Goal: Information Seeking & Learning: Learn about a topic

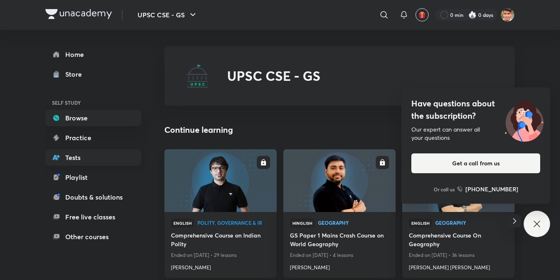
click at [79, 158] on link "Tests" at bounding box center [93, 157] width 96 height 17
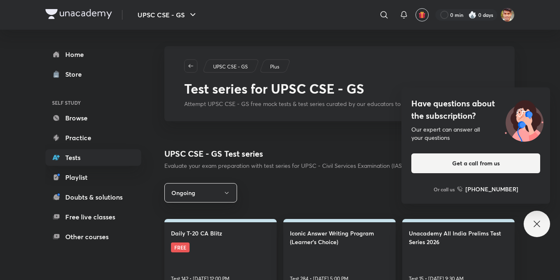
click at [199, 250] on link "Daily T-20 CA Blitz FREE Test 142 • [DATE] 12:00 PM" at bounding box center [220, 254] width 112 height 70
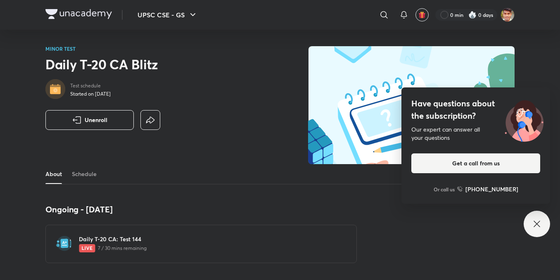
click at [84, 250] on img at bounding box center [87, 248] width 17 height 8
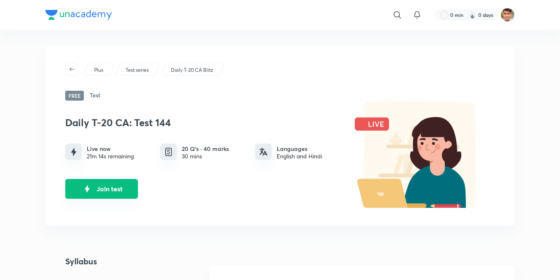
click at [112, 184] on button "Join test" at bounding box center [101, 189] width 73 height 20
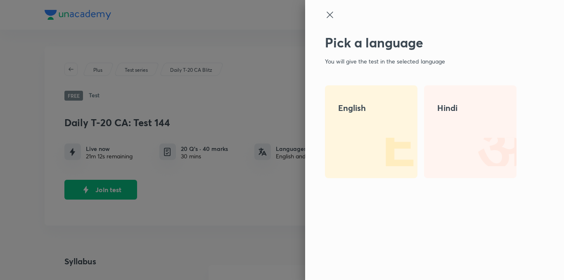
click at [368, 140] on img at bounding box center [390, 151] width 53 height 53
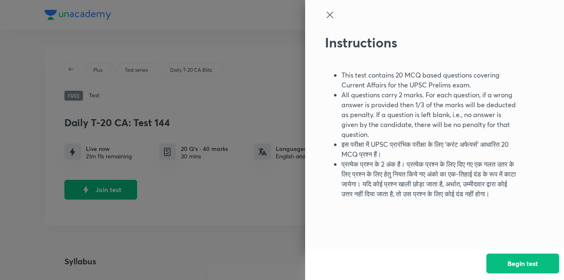
click at [536, 267] on button "Begin test" at bounding box center [522, 264] width 73 height 20
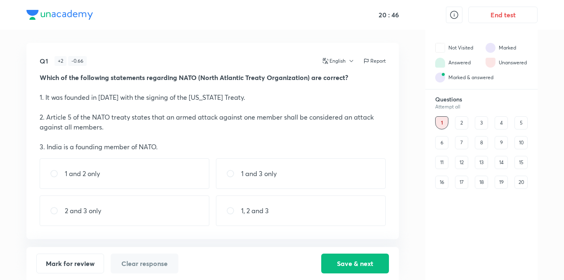
click at [461, 125] on div "2" at bounding box center [461, 122] width 13 height 13
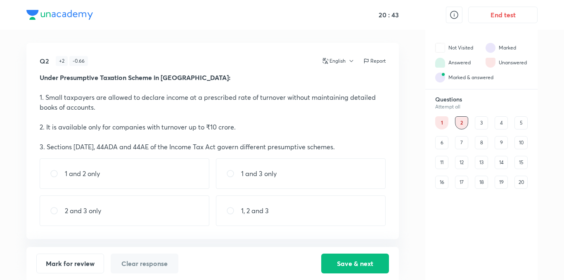
click at [485, 119] on div "3" at bounding box center [481, 122] width 13 height 13
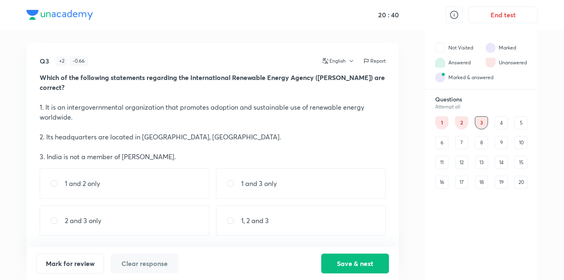
click at [432, 124] on div "Questions Attempt all 1 2 3 4 5 6 7 8 9 10 11 12 13 14 15 16 17 18 19 20" at bounding box center [481, 142] width 112 height 93
click at [437, 123] on div "1" at bounding box center [441, 122] width 13 height 13
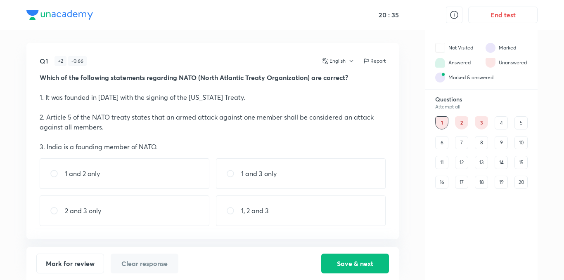
click at [105, 171] on div "1 and 2 only" at bounding box center [125, 173] width 170 height 31
radio input "true"
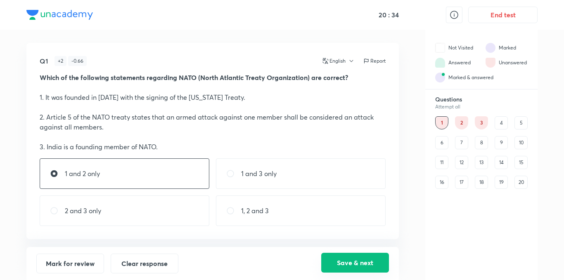
click at [336, 260] on button "Save & next" at bounding box center [355, 263] width 68 height 20
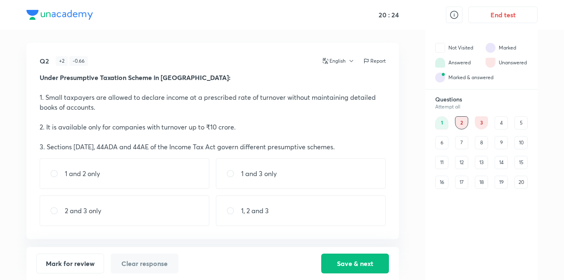
click at [440, 184] on div "16" at bounding box center [441, 182] width 13 height 13
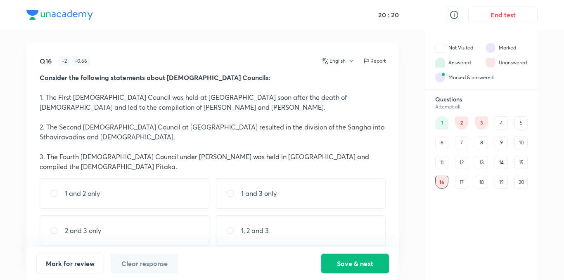
click at [458, 120] on div "2" at bounding box center [461, 122] width 13 height 13
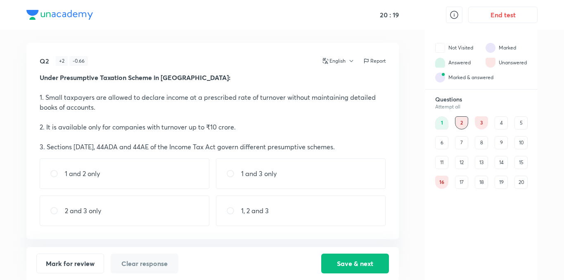
drag, startPoint x: 314, startPoint y: 173, endPoint x: 356, endPoint y: 196, distance: 47.8
click at [315, 173] on div "1 and 3 only" at bounding box center [301, 173] width 170 height 31
radio input "true"
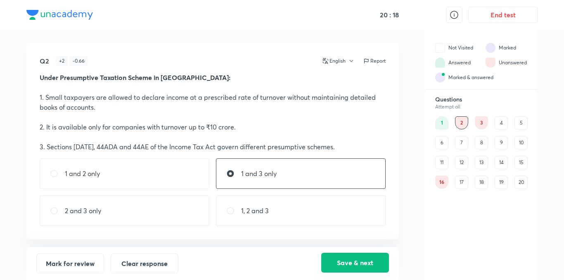
click at [357, 257] on button "Save & next" at bounding box center [355, 263] width 68 height 20
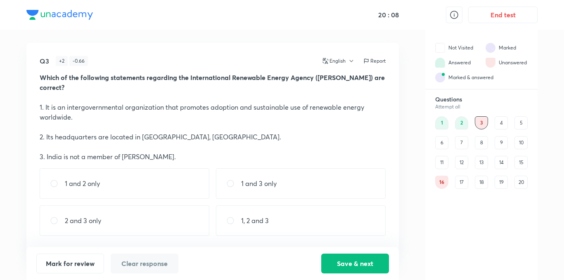
click at [494, 123] on div "1 2 3 4 5 6 7 8 9 10 11 12 13 14 15 16 17 18 19 20" at bounding box center [481, 152] width 92 height 73
click at [501, 124] on div "4" at bounding box center [500, 122] width 13 height 13
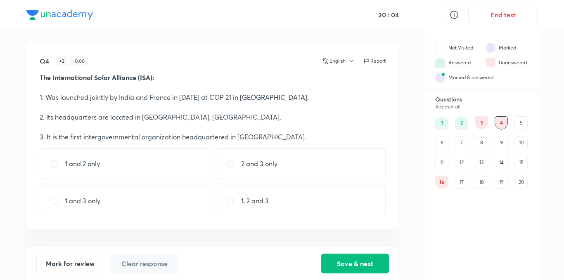
click at [484, 125] on div "3" at bounding box center [481, 122] width 13 height 13
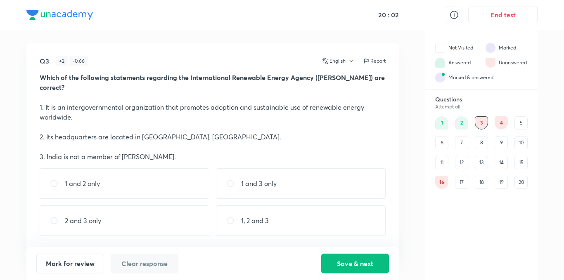
click at [118, 182] on div "1 and 2 only" at bounding box center [125, 183] width 170 height 31
radio input "true"
click at [356, 262] on button "Save & next" at bounding box center [355, 263] width 68 height 20
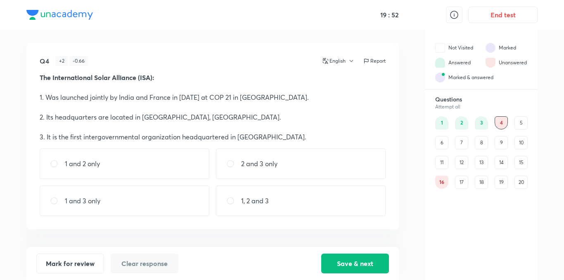
drag, startPoint x: 223, startPoint y: 202, endPoint x: 287, endPoint y: 217, distance: 65.7
click at [225, 203] on div "1, 2 and 3" at bounding box center [301, 201] width 170 height 31
radio input "true"
click at [373, 262] on button "Save & next" at bounding box center [355, 263] width 68 height 20
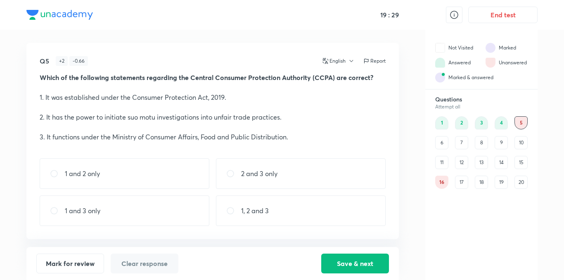
click at [286, 208] on div "1, 2 and 3" at bounding box center [301, 211] width 170 height 31
radio input "true"
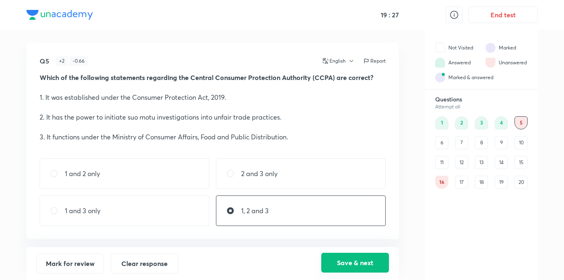
click at [380, 253] on button "Save & next" at bounding box center [355, 263] width 68 height 20
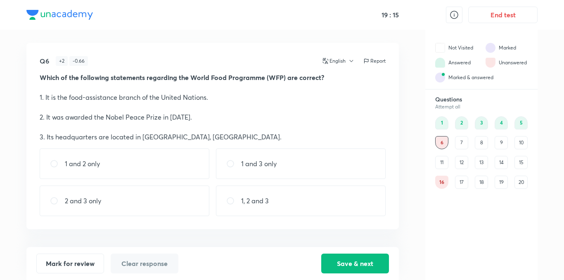
click at [330, 204] on div "1, 2 and 3" at bounding box center [301, 201] width 170 height 31
radio input "true"
click at [377, 268] on button "Save & next" at bounding box center [355, 263] width 68 height 20
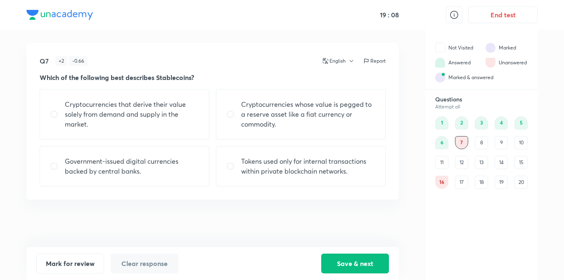
click at [440, 143] on div "6" at bounding box center [441, 142] width 13 height 13
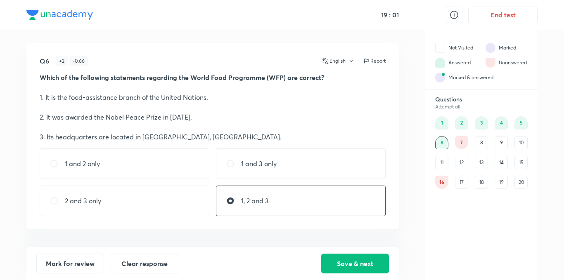
click at [173, 172] on div "1 and 2 only" at bounding box center [125, 164] width 170 height 31
radio input "true"
radio input "false"
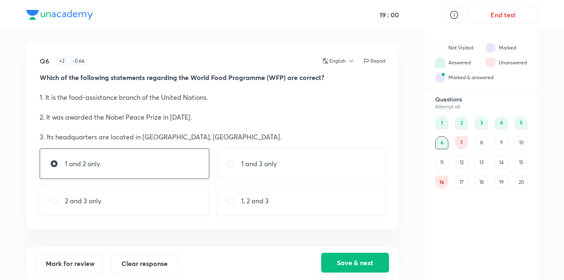
click at [349, 261] on button "Save & next" at bounding box center [355, 263] width 68 height 20
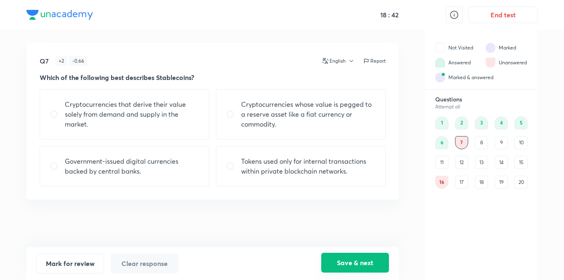
click at [361, 263] on button "Save & next" at bounding box center [355, 263] width 68 height 20
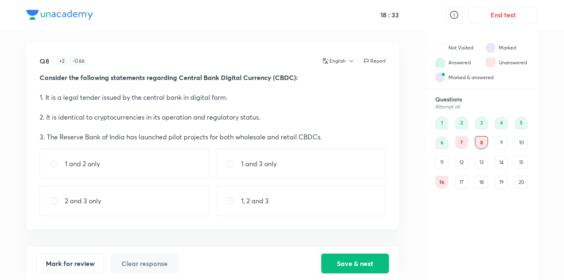
click at [460, 144] on div "7" at bounding box center [461, 142] width 13 height 13
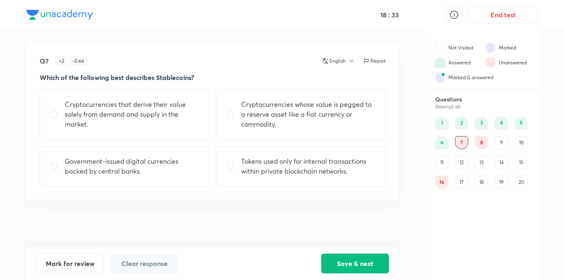
click at [299, 126] on p "Cryptocurrencies whose value is pegged to a reserve asset like a fiat currency …" at bounding box center [308, 114] width 134 height 30
radio input "true"
click at [362, 261] on button "Save & next" at bounding box center [355, 263] width 68 height 20
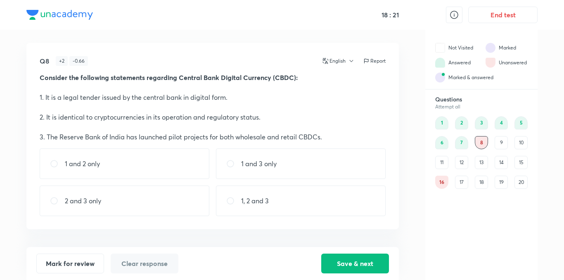
click at [276, 201] on div "1, 2 and 3" at bounding box center [301, 201] width 170 height 31
radio input "true"
drag, startPoint x: 349, startPoint y: 256, endPoint x: 349, endPoint y: 264, distance: 8.3
click at [349, 257] on button "Save & next" at bounding box center [355, 263] width 68 height 20
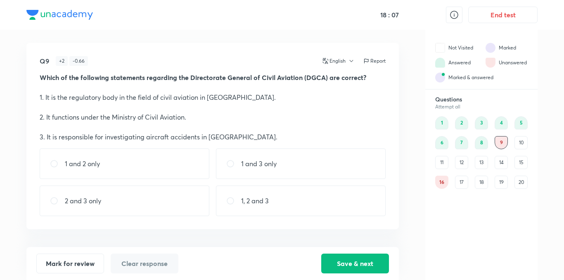
click at [483, 142] on div "8" at bounding box center [481, 142] width 13 height 13
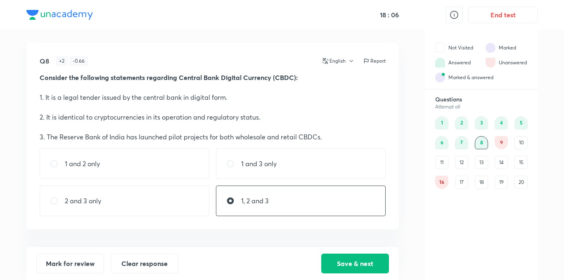
click at [314, 153] on div "1 and 3 only" at bounding box center [301, 164] width 170 height 31
radio input "true"
radio input "false"
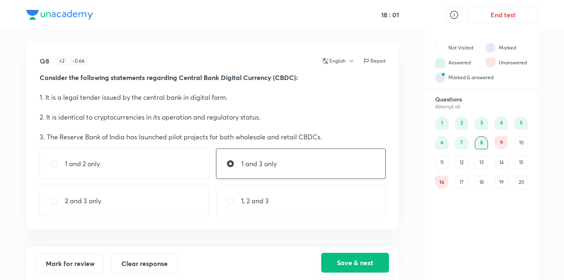
click at [361, 262] on button "Save & next" at bounding box center [355, 263] width 68 height 20
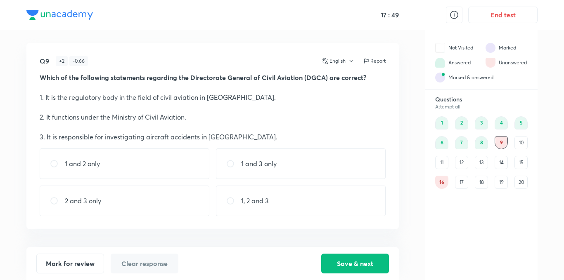
click at [118, 152] on div "1 and 2 only" at bounding box center [125, 164] width 170 height 31
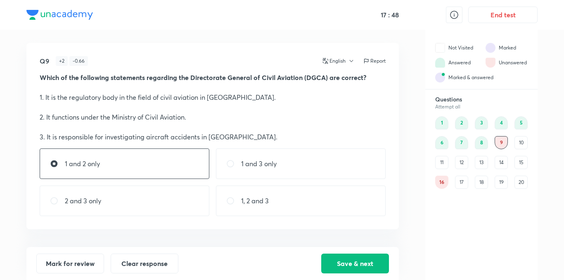
radio input "true"
drag, startPoint x: 374, startPoint y: 266, endPoint x: 300, endPoint y: 251, distance: 75.0
click at [374, 267] on button "Save & next" at bounding box center [355, 264] width 68 height 20
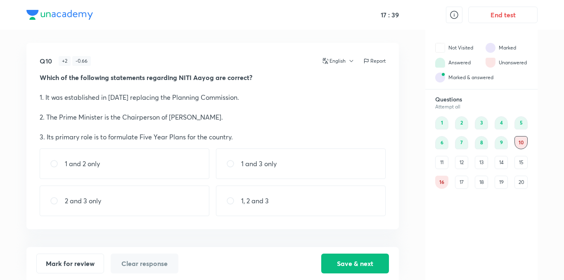
click at [500, 143] on div "9" at bounding box center [500, 142] width 13 height 13
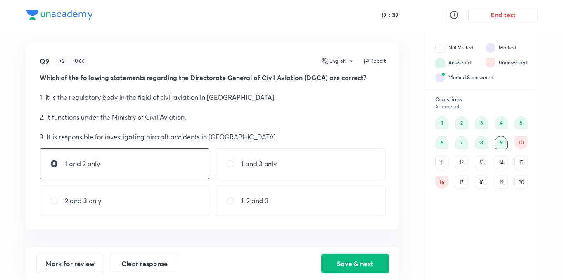
click at [524, 144] on div "10" at bounding box center [520, 142] width 13 height 13
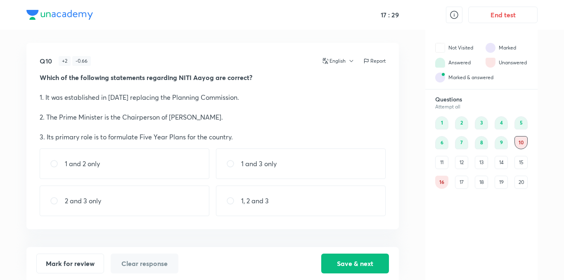
click at [147, 176] on div "1 and 2 only" at bounding box center [125, 164] width 170 height 31
radio input "true"
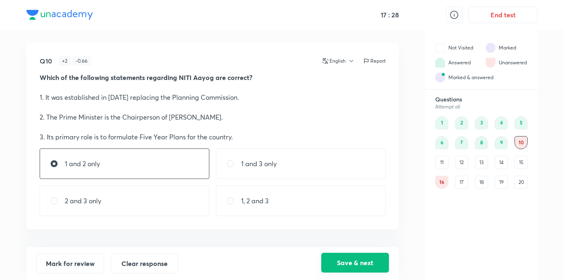
click at [357, 258] on button "Save & next" at bounding box center [355, 263] width 68 height 20
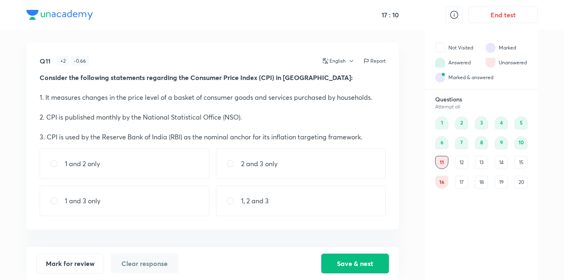
drag, startPoint x: 274, startPoint y: 174, endPoint x: 279, endPoint y: 177, distance: 5.7
click at [278, 176] on div "2 and 3 only" at bounding box center [301, 164] width 170 height 31
radio input "true"
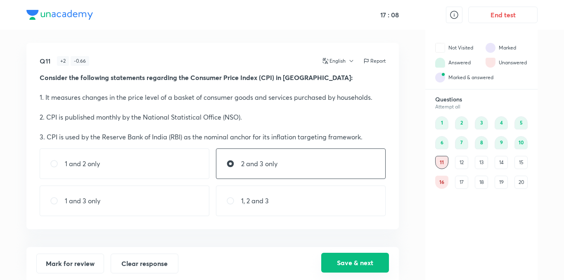
click at [367, 257] on button "Save & next" at bounding box center [355, 263] width 68 height 20
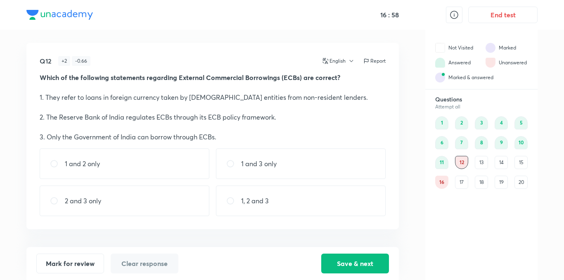
click at [442, 165] on div "11" at bounding box center [441, 162] width 13 height 13
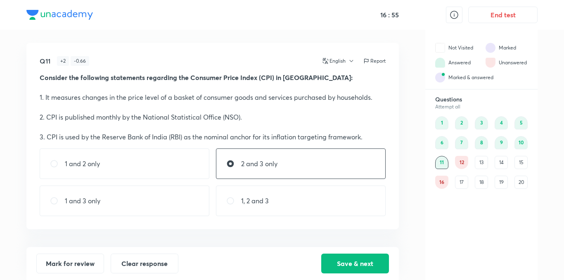
drag, startPoint x: 334, startPoint y: 192, endPoint x: 336, endPoint y: 237, distance: 44.6
click at [334, 195] on div "1, 2 and 3" at bounding box center [301, 201] width 170 height 31
radio input "false"
radio input "true"
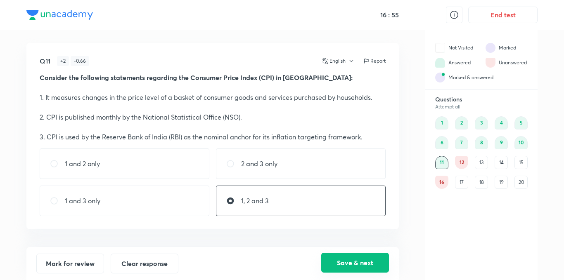
click at [344, 261] on button "Save & next" at bounding box center [355, 263] width 68 height 20
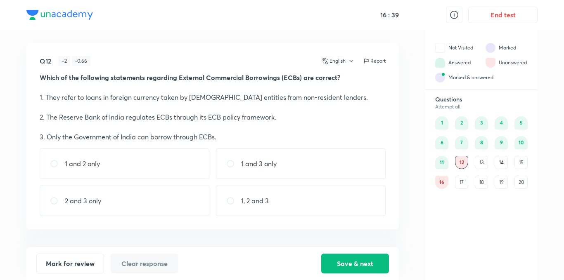
click at [169, 171] on div "1 and 2 only" at bounding box center [125, 164] width 170 height 31
radio input "true"
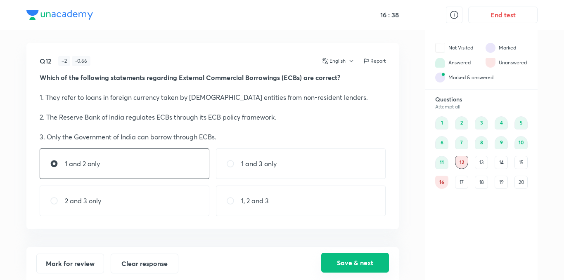
click at [351, 264] on button "Save & next" at bounding box center [355, 263] width 68 height 20
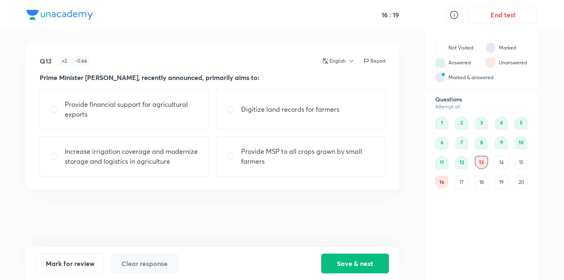
click at [175, 163] on p "Increase irrigation coverage and modernize storage and logistics in agriculture" at bounding box center [132, 157] width 134 height 20
radio input "true"
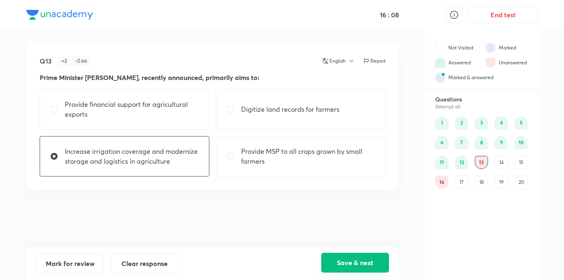
click at [358, 262] on button "Save & next" at bounding box center [355, 263] width 68 height 20
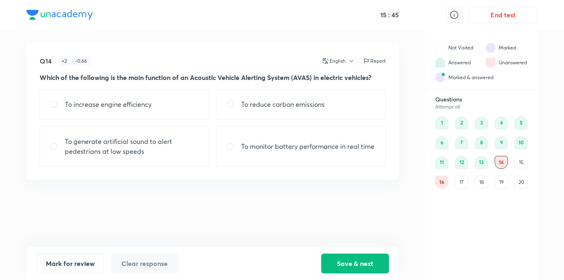
click at [87, 151] on p "To generate artificial sound to alert pedestrians at low speeds" at bounding box center [132, 147] width 134 height 20
radio input "true"
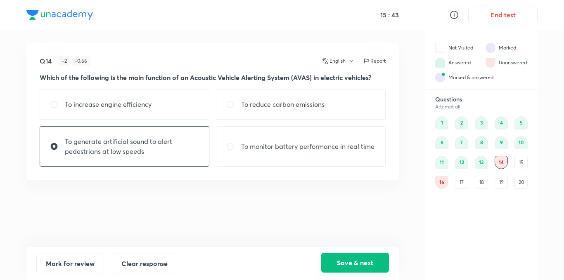
click at [361, 258] on button "Save & next" at bounding box center [355, 263] width 68 height 20
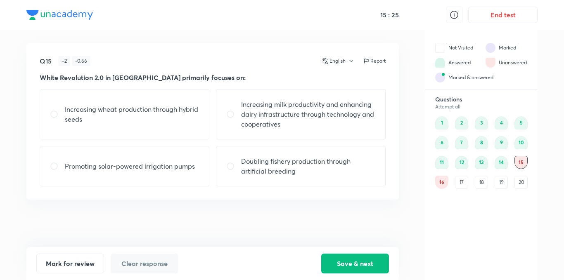
click at [291, 113] on p "Increasing milk productivity and enhancing dairy infrastructure through technol…" at bounding box center [308, 114] width 134 height 30
radio input "true"
click at [354, 257] on button "Save & next" at bounding box center [355, 263] width 68 height 20
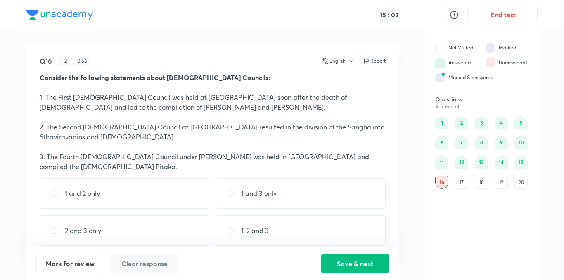
click at [127, 205] on div "1 and 2 only 1 and 3 only 2 and 3 only 1, 2 and 3" at bounding box center [213, 212] width 346 height 68
click at [128, 193] on div "1 and 2 only" at bounding box center [125, 193] width 170 height 31
radio input "true"
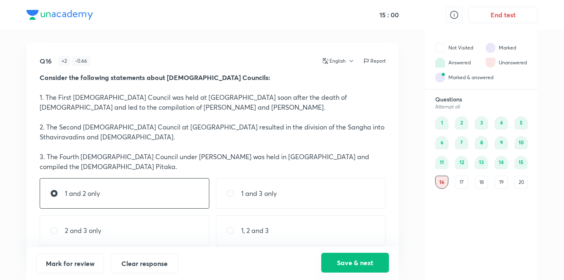
click at [377, 262] on button "Save & next" at bounding box center [355, 263] width 68 height 20
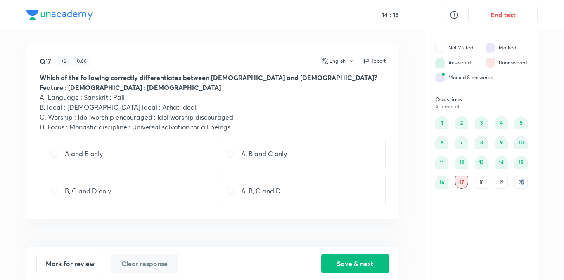
drag, startPoint x: 523, startPoint y: 188, endPoint x: 525, endPoint y: 193, distance: 5.7
click at [525, 192] on div "Questions Attempt all 1 2 3 4 5 6 7 8 9 10 11 12 13 14 15 16 17 18 19 20" at bounding box center [481, 188] width 112 height 184
click at [516, 186] on div "20" at bounding box center [520, 182] width 13 height 13
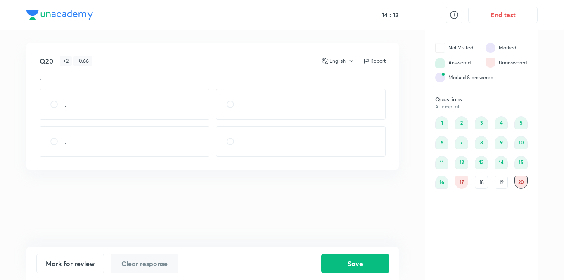
click at [501, 183] on div "19" at bounding box center [500, 182] width 13 height 13
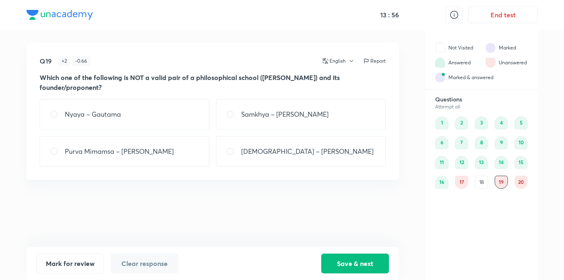
click at [462, 185] on div "17" at bounding box center [461, 182] width 13 height 13
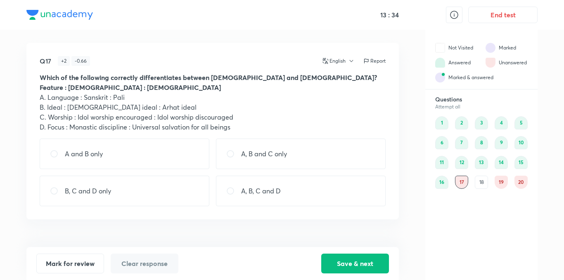
click at [258, 167] on div "A, B and C only" at bounding box center [301, 154] width 170 height 31
radio input "true"
click at [360, 262] on button "Save & next" at bounding box center [355, 263] width 68 height 20
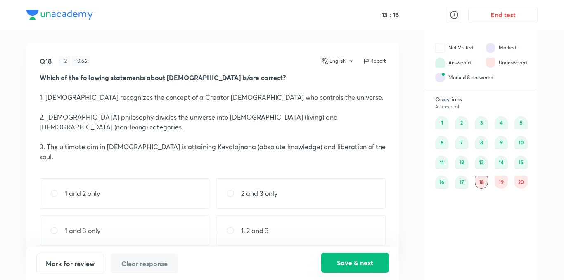
drag, startPoint x: 337, startPoint y: 218, endPoint x: 367, endPoint y: 270, distance: 59.5
click at [338, 218] on div "1, 2 and 3" at bounding box center [301, 230] width 170 height 31
radio input "true"
click at [367, 262] on button "Save & next" at bounding box center [355, 263] width 68 height 20
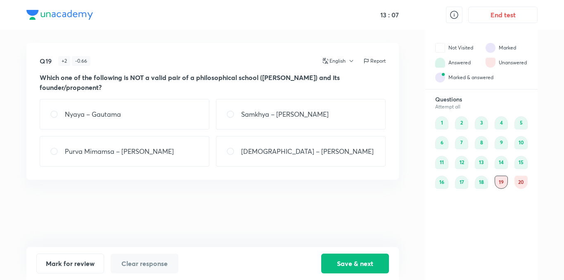
click at [484, 185] on div "18" at bounding box center [481, 182] width 13 height 13
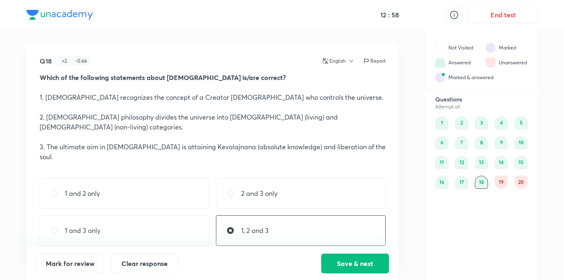
click at [300, 178] on div "2 and 3 only" at bounding box center [301, 193] width 170 height 31
radio input "true"
radio input "false"
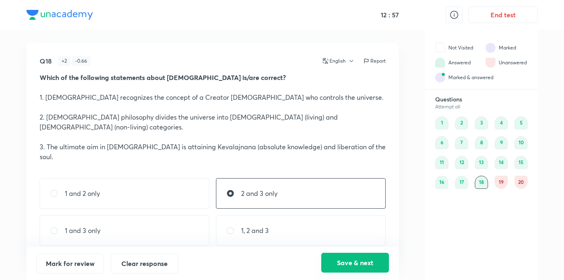
click at [366, 269] on button "Save & next" at bounding box center [355, 263] width 68 height 20
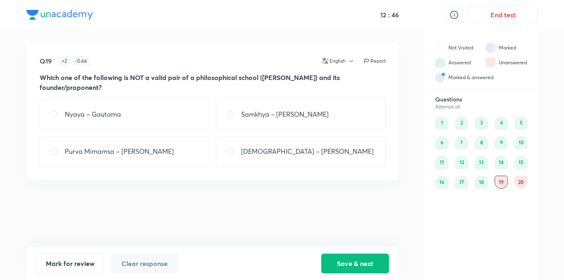
click at [324, 150] on div "[DEMOGRAPHIC_DATA] – [PERSON_NAME]" at bounding box center [301, 151] width 170 height 31
radio input "true"
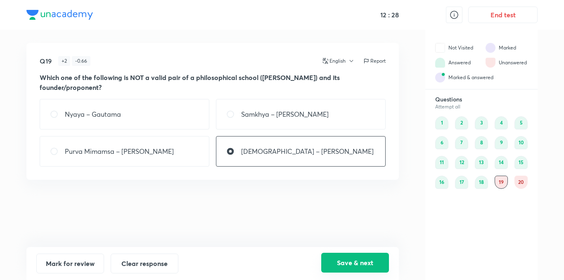
click at [368, 262] on button "Save & next" at bounding box center [355, 263] width 68 height 20
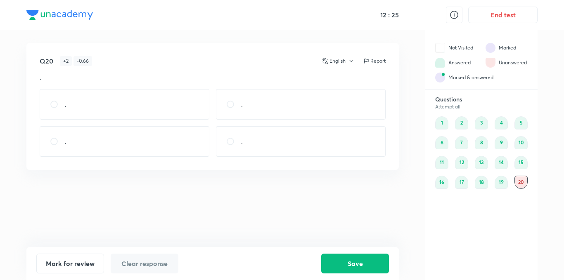
click at [497, 185] on div "19" at bounding box center [500, 182] width 13 height 13
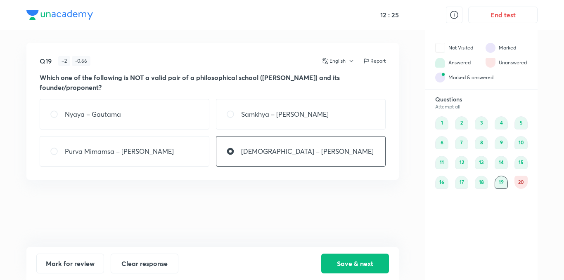
click at [548, 184] on div "12 : 25 End test Q19 + 2 - 0.66 English Report Which one of the following is NO…" at bounding box center [282, 140] width 564 height 280
click at [520, 177] on div "20" at bounding box center [520, 182] width 13 height 13
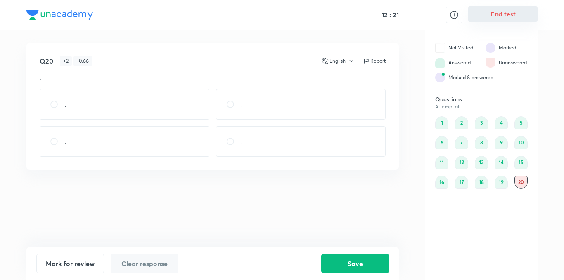
click at [511, 14] on button "End test" at bounding box center [502, 14] width 69 height 17
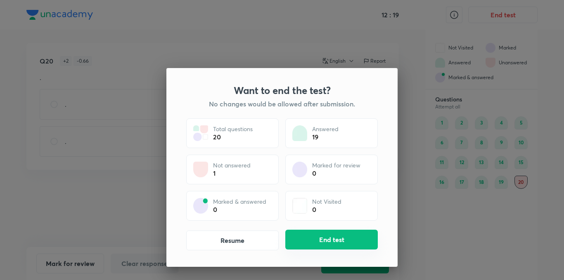
click at [312, 235] on button "End test" at bounding box center [331, 240] width 92 height 20
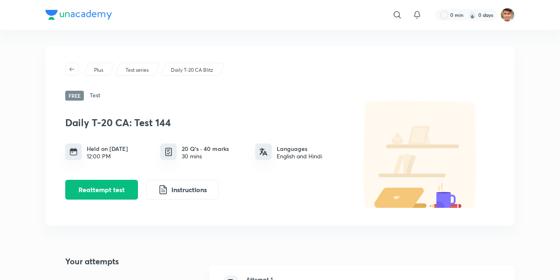
scroll to position [165, 0]
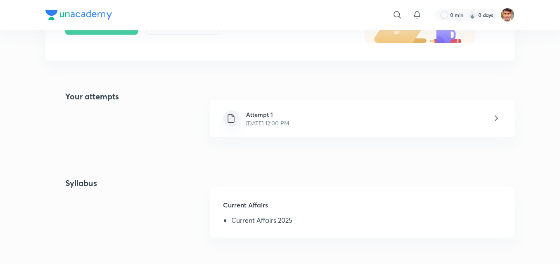
click at [497, 118] on icon at bounding box center [496, 118] width 10 height 10
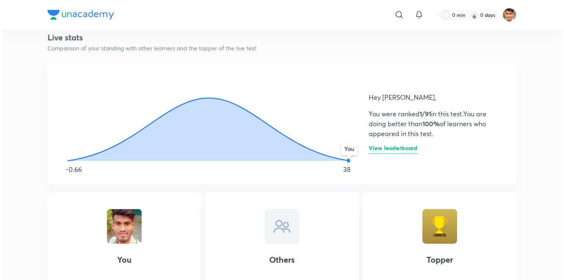
scroll to position [440, 0]
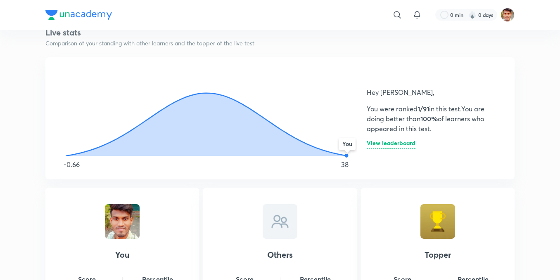
click at [403, 144] on h6 "View leaderboard" at bounding box center [391, 144] width 49 height 9
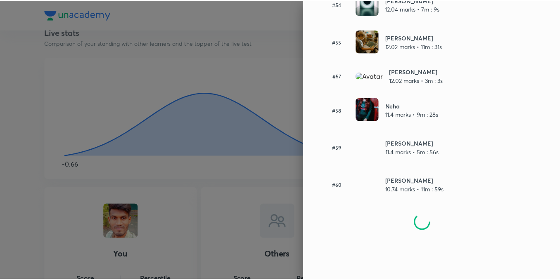
scroll to position [2112, 0]
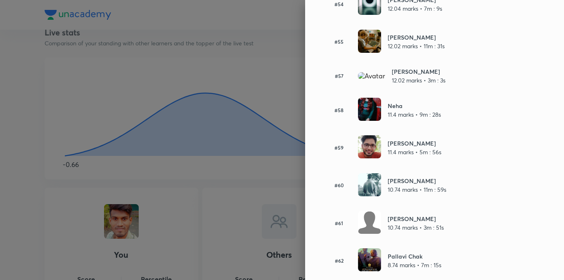
click at [265, 87] on div at bounding box center [282, 140] width 564 height 280
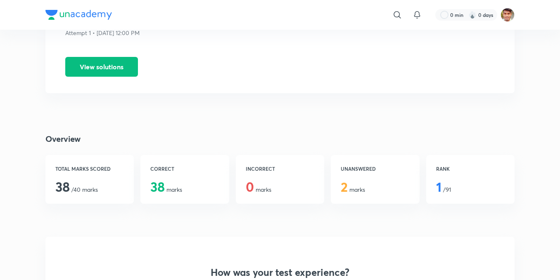
scroll to position [0, 0]
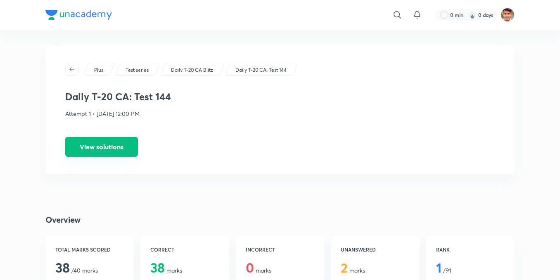
click at [97, 155] on button "View solutions" at bounding box center [101, 147] width 73 height 20
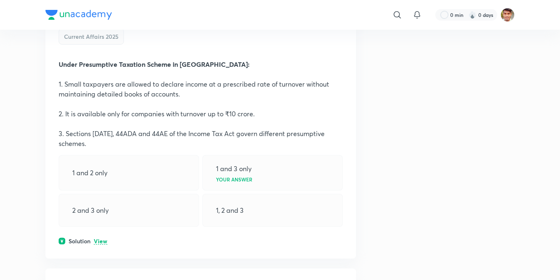
scroll to position [495, 0]
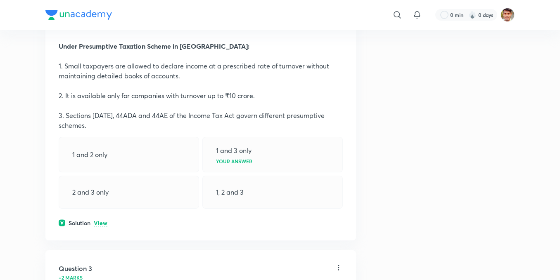
click at [103, 222] on p "View" at bounding box center [101, 223] width 14 height 6
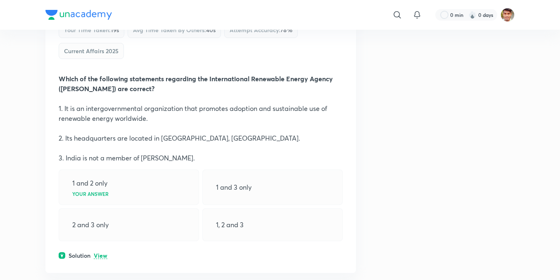
scroll to position [880, 0]
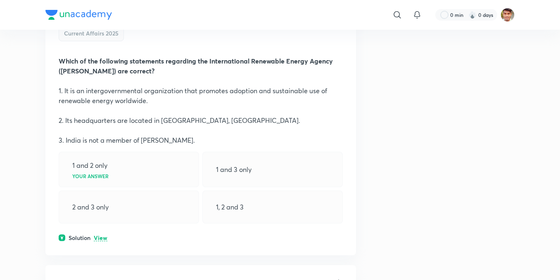
click at [101, 239] on p "View" at bounding box center [101, 238] width 14 height 6
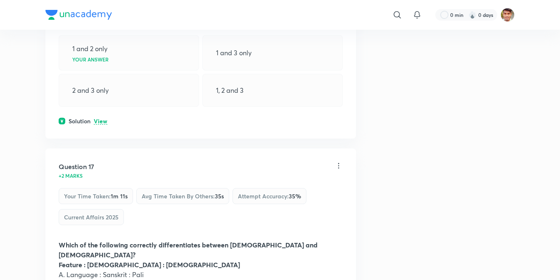
scroll to position [4623, 0]
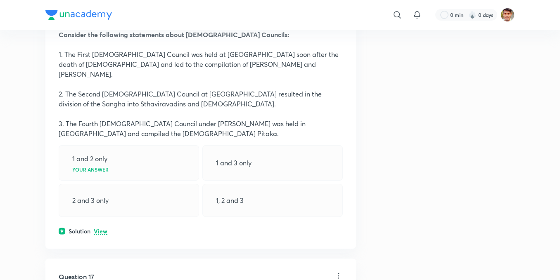
click at [102, 229] on p "View" at bounding box center [101, 232] width 14 height 6
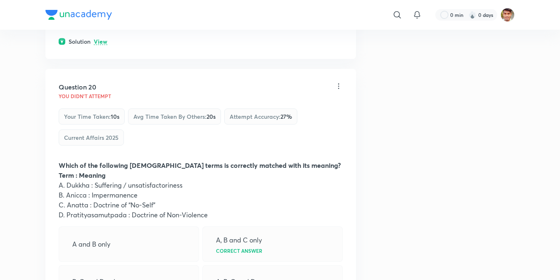
scroll to position [5778, 0]
